Goal: Information Seeking & Learning: Learn about a topic

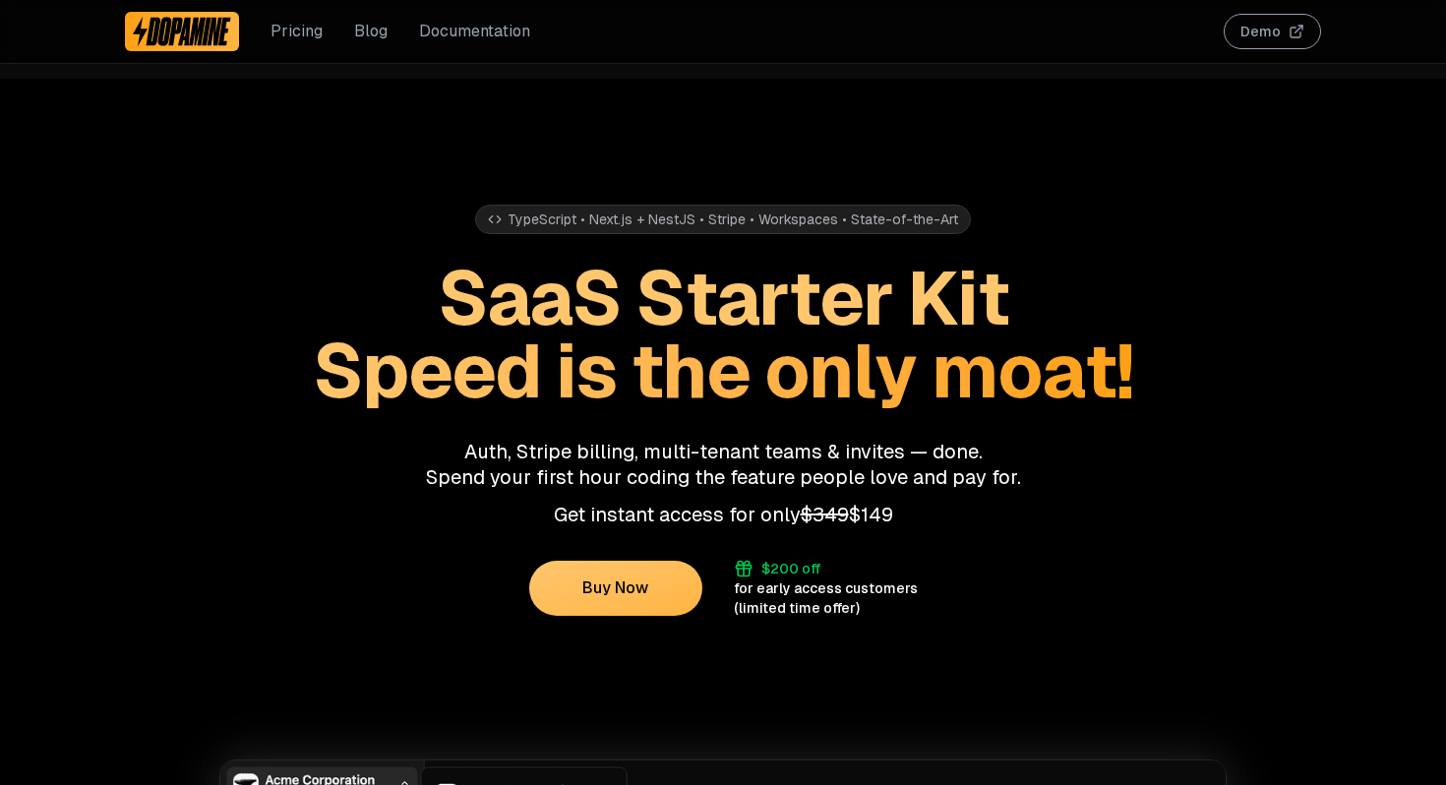
click at [295, 34] on link "Pricing" at bounding box center [297, 32] width 52 height 24
click at [289, 39] on link "Pricing" at bounding box center [297, 32] width 52 height 24
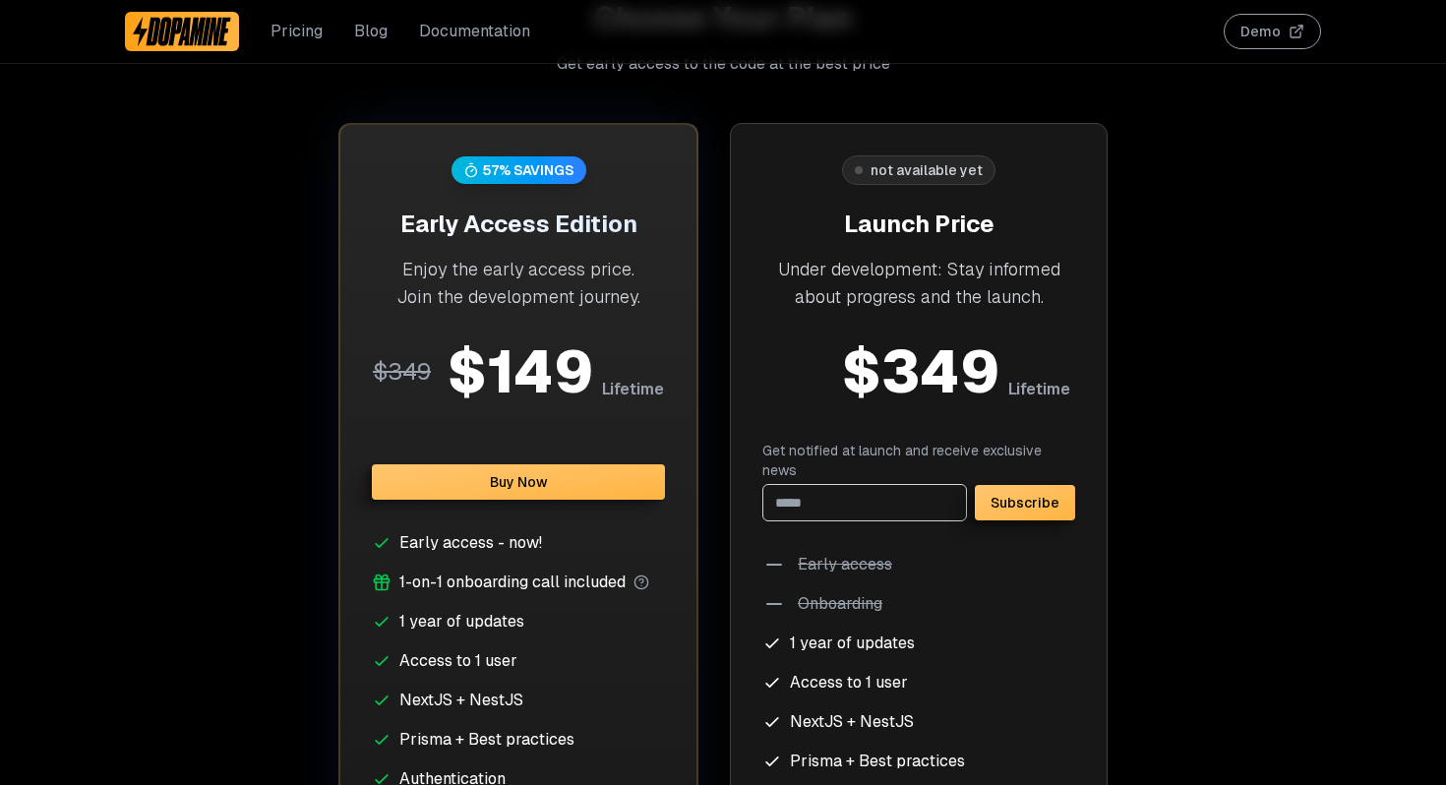
scroll to position [7637, 0]
click at [368, 28] on link "Blog" at bounding box center [370, 32] width 33 height 24
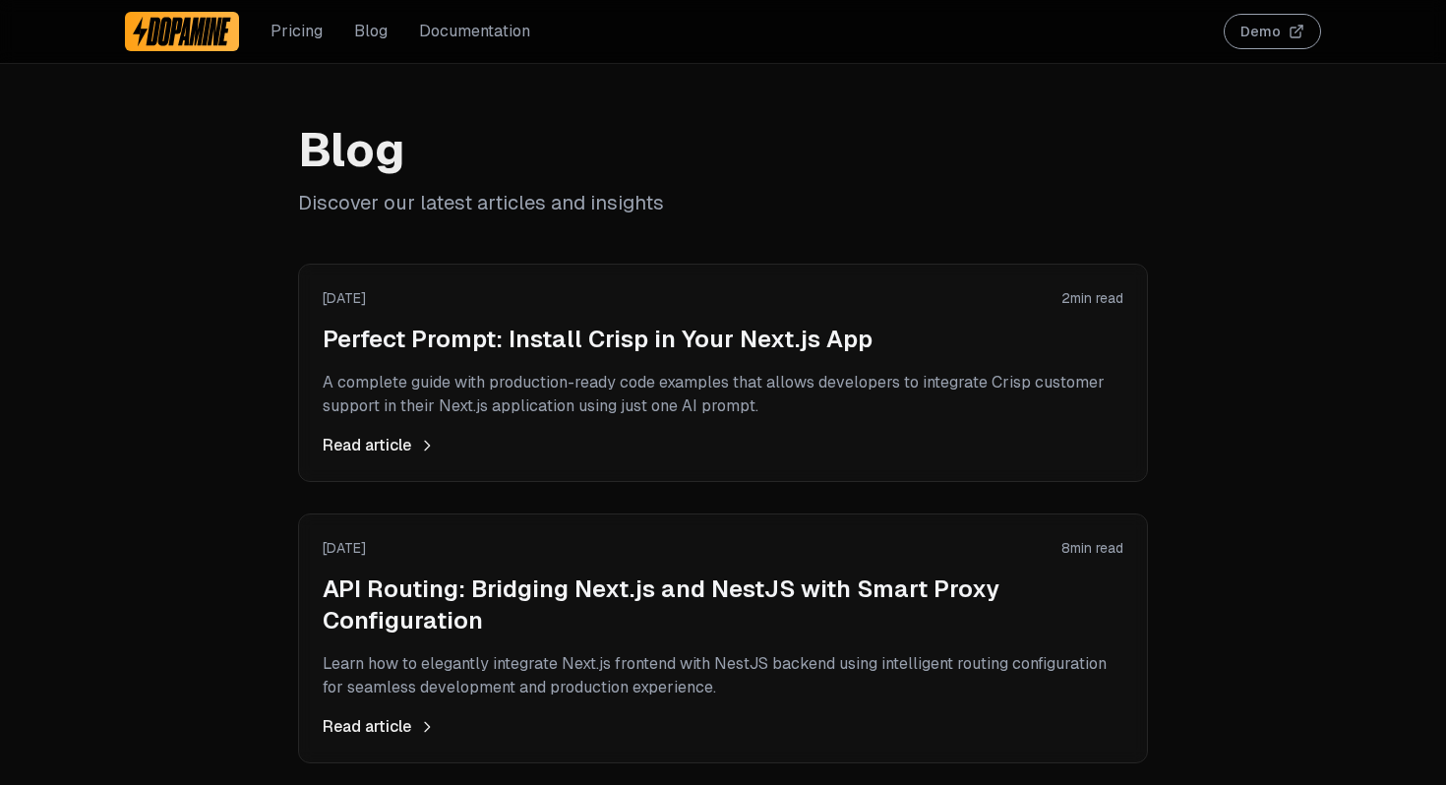
click at [377, 444] on div "Read article" at bounding box center [723, 446] width 801 height 24
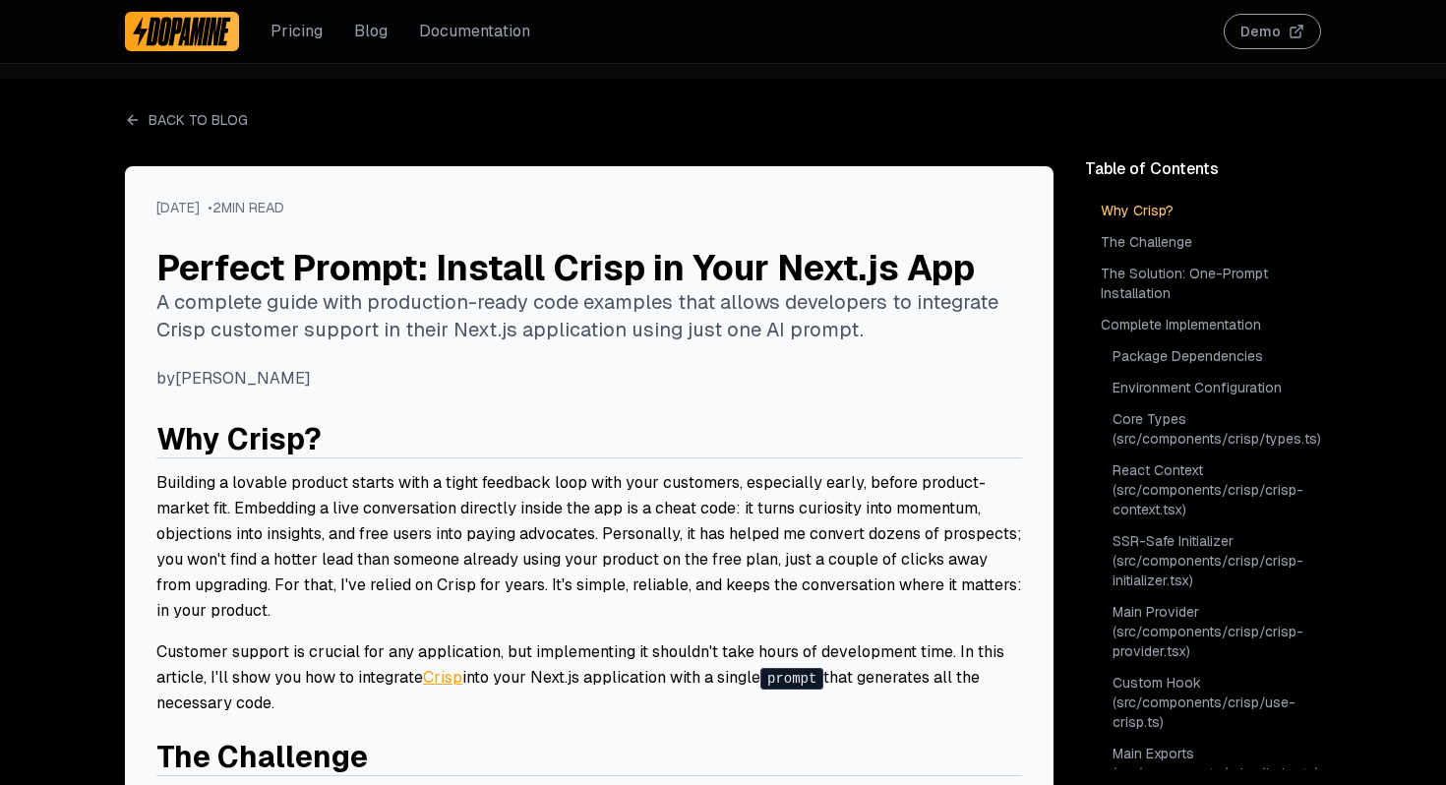
click at [152, 34] on img at bounding box center [182, 31] width 98 height 31
